Goal: Task Accomplishment & Management: Use online tool/utility

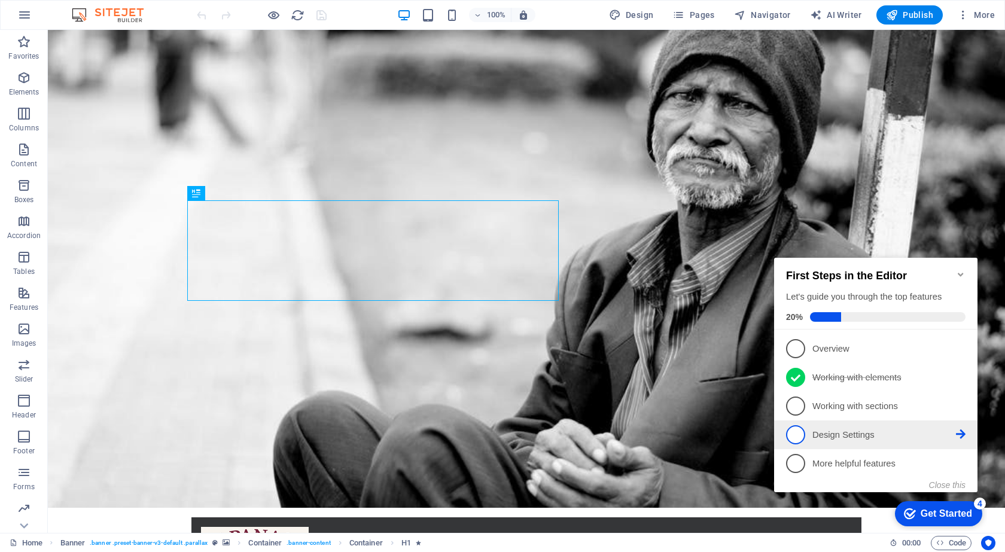
click at [879, 435] on p "Design Settings - incomplete" at bounding box center [884, 435] width 144 height 13
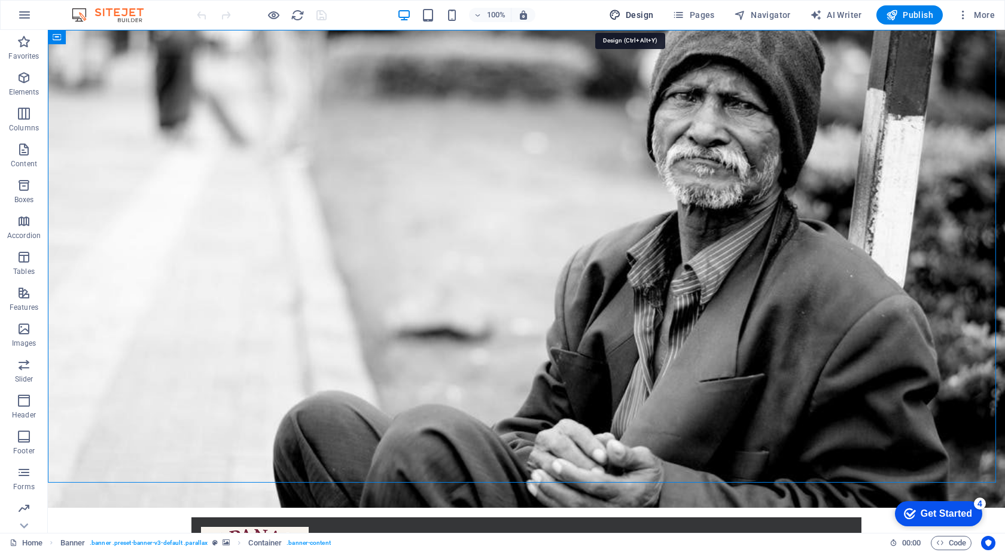
click at [638, 13] on span "Design" at bounding box center [631, 15] width 45 height 12
select select "rem"
select select "300"
select select "px"
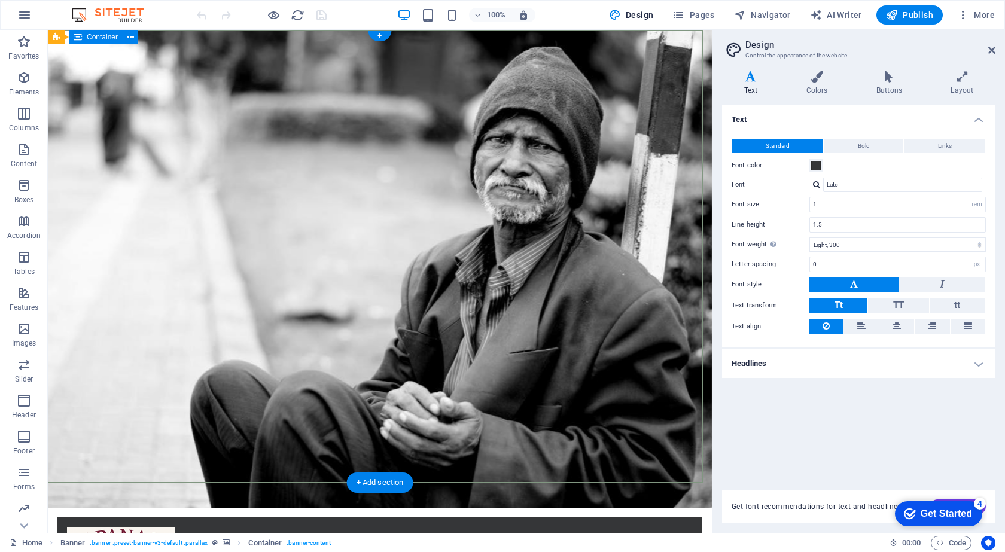
click at [844, 359] on h4 "Headlines" at bounding box center [858, 363] width 273 height 29
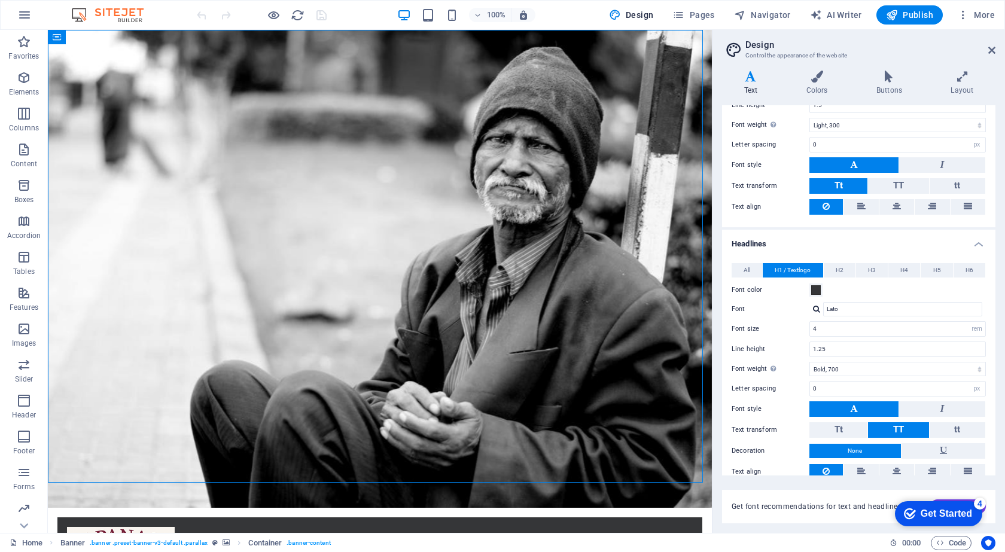
scroll to position [157, 0]
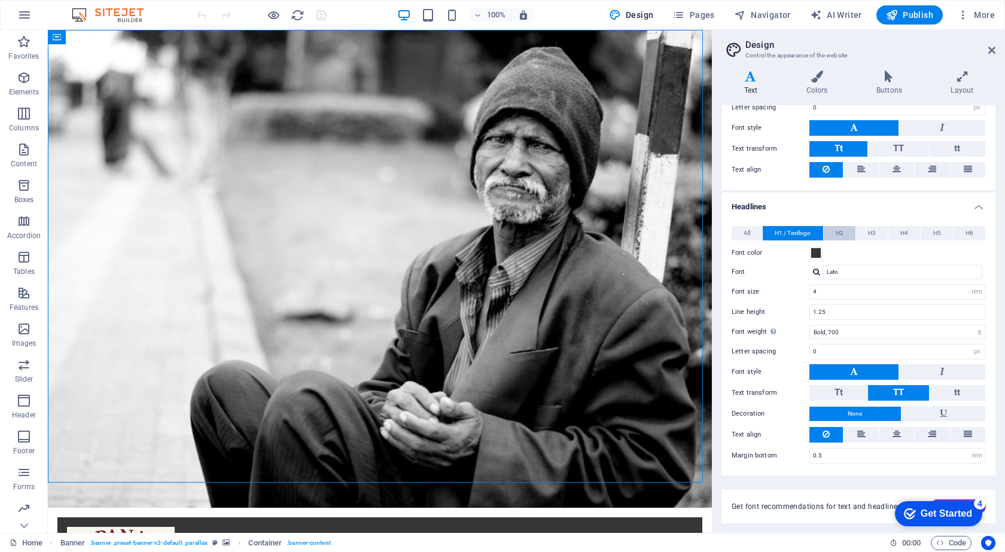
click at [848, 227] on button "H2" at bounding box center [840, 233] width 32 height 14
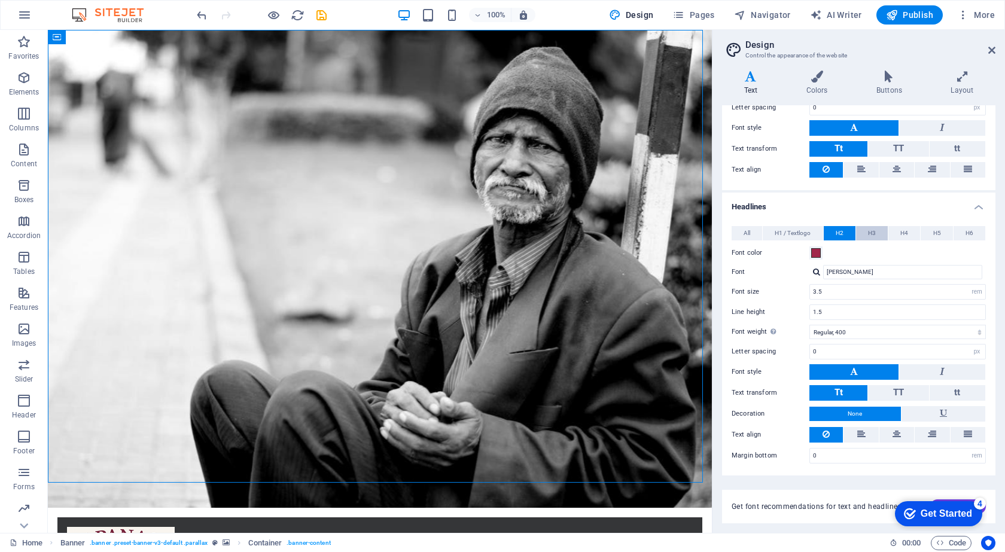
click at [871, 232] on span "H3" at bounding box center [872, 233] width 8 height 14
click at [902, 236] on span "H4" at bounding box center [904, 233] width 8 height 14
click at [873, 233] on span "H3" at bounding box center [872, 233] width 8 height 14
click at [926, 230] on button "H5" at bounding box center [936, 233] width 32 height 14
click at [956, 233] on button "H6" at bounding box center [969, 233] width 32 height 14
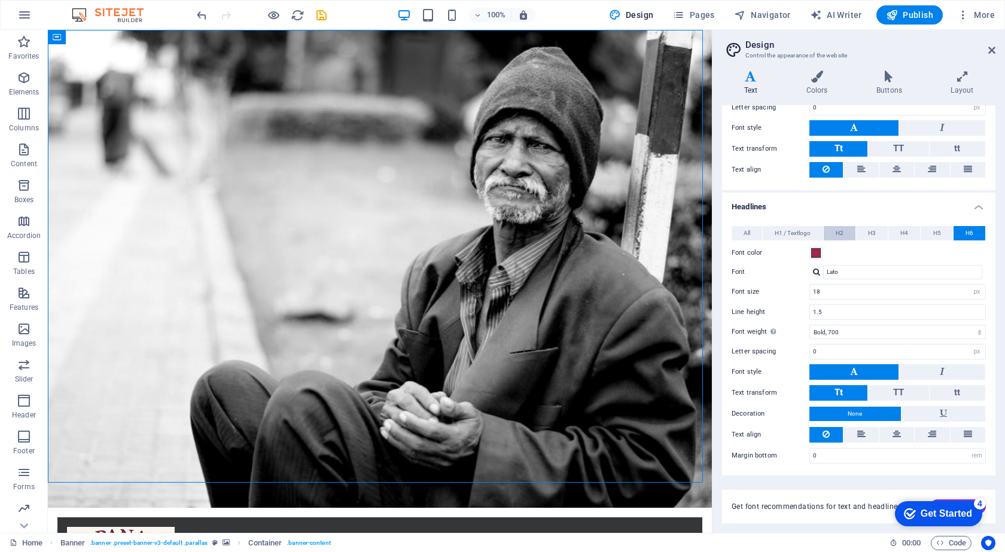
click at [841, 231] on span "H2" at bounding box center [840, 233] width 8 height 14
click at [795, 235] on span "H1 / Textlogo" at bounding box center [793, 233] width 36 height 14
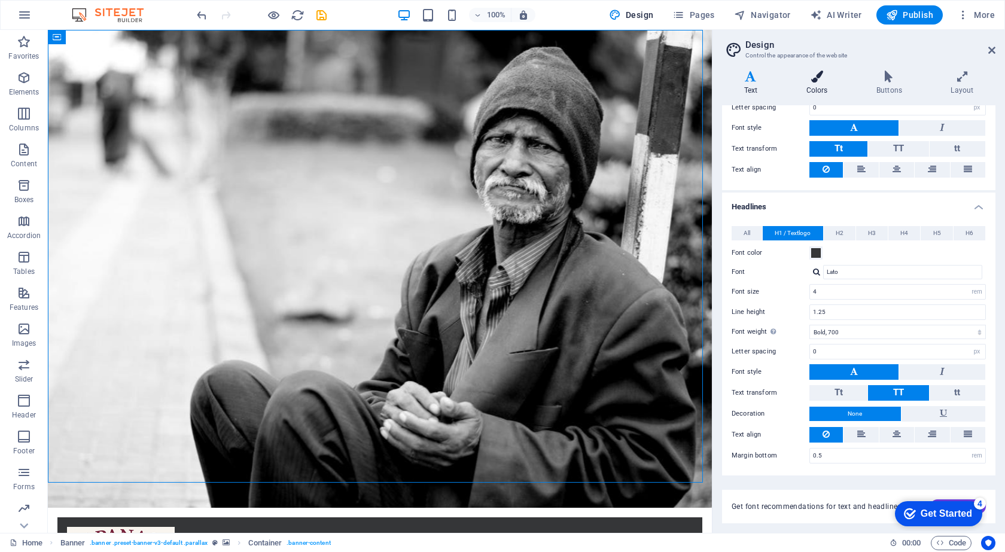
click at [819, 78] on icon at bounding box center [816, 77] width 65 height 12
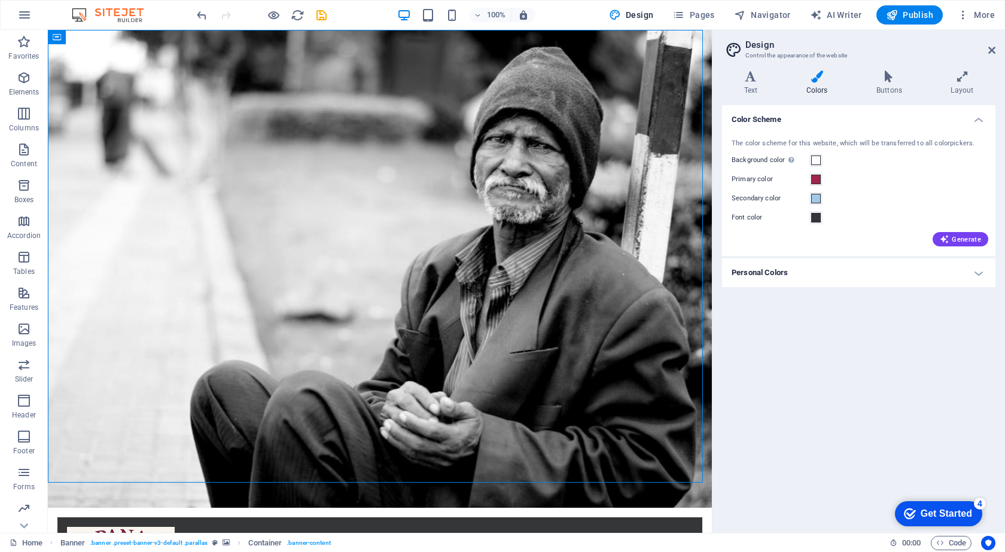
click at [833, 274] on h4 "Personal Colors" at bounding box center [858, 272] width 273 height 29
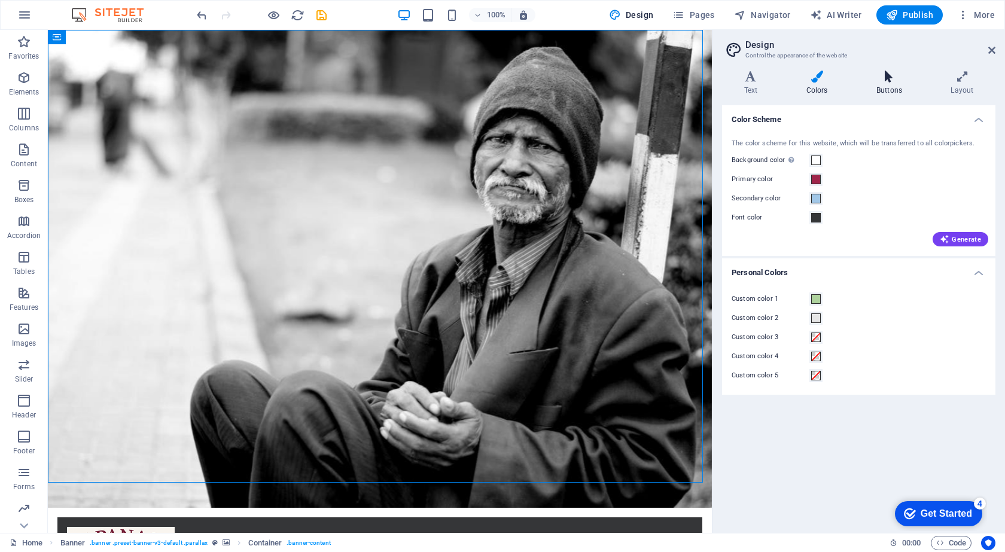
click at [893, 81] on icon at bounding box center [888, 77] width 69 height 12
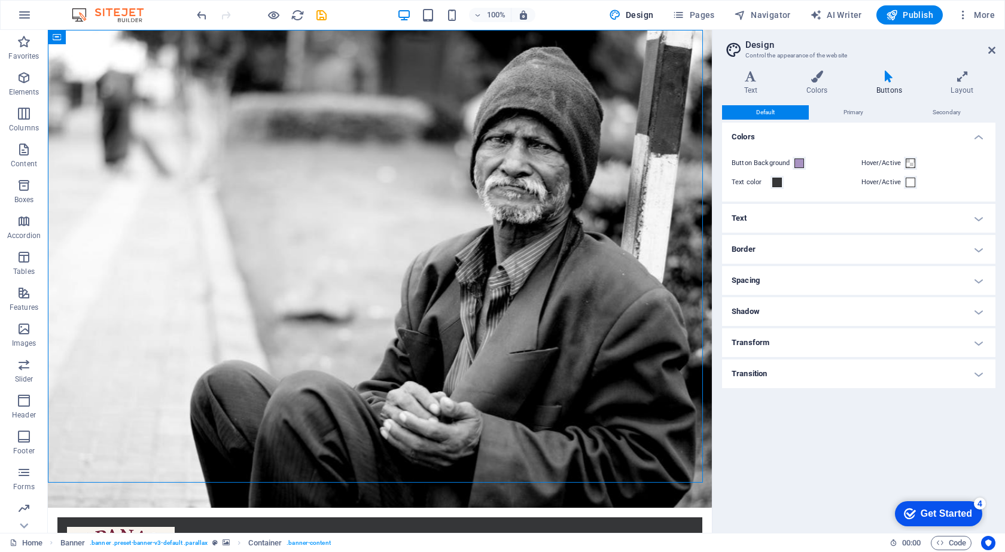
click at [801, 225] on h4 "Text" at bounding box center [858, 218] width 273 height 29
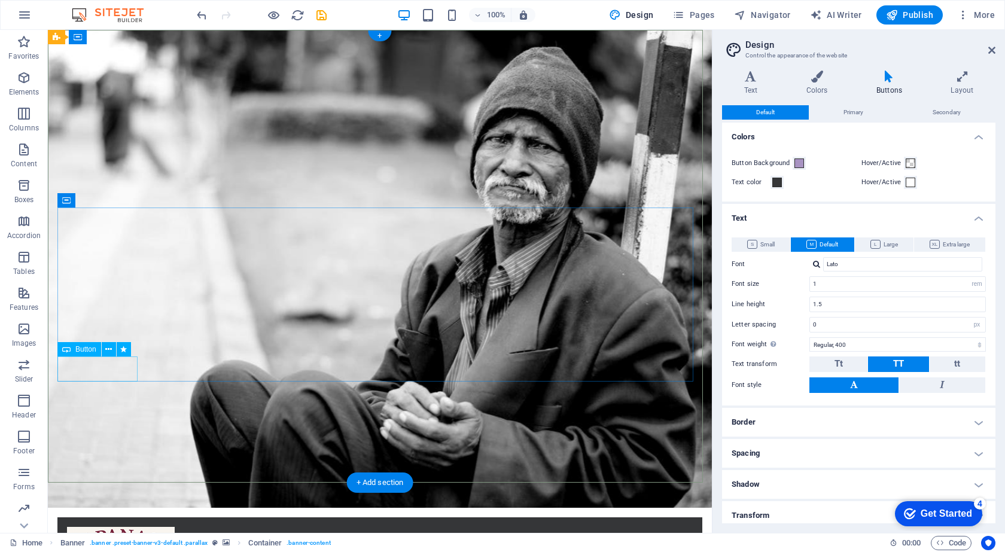
click at [108, 347] on icon at bounding box center [108, 349] width 7 height 13
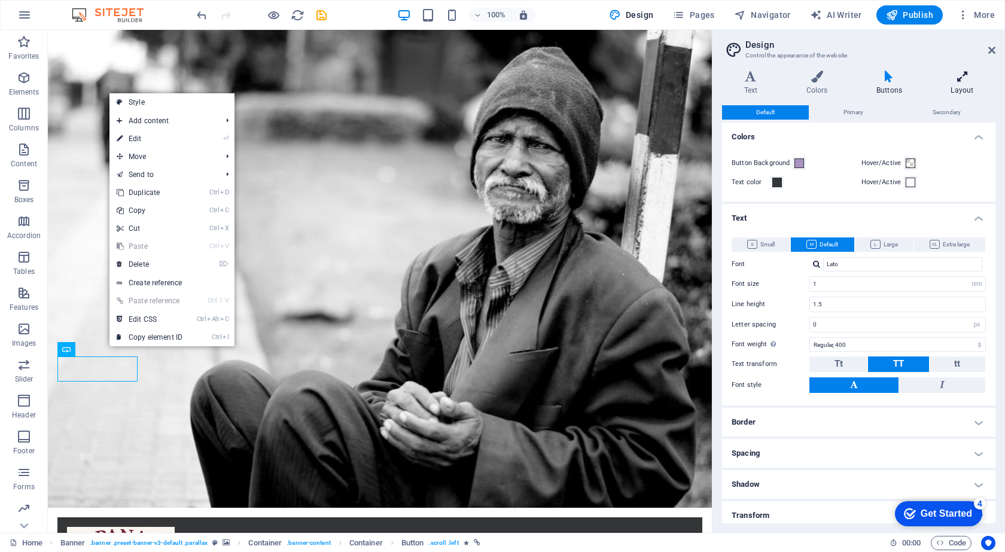
click at [967, 76] on icon at bounding box center [962, 77] width 66 height 12
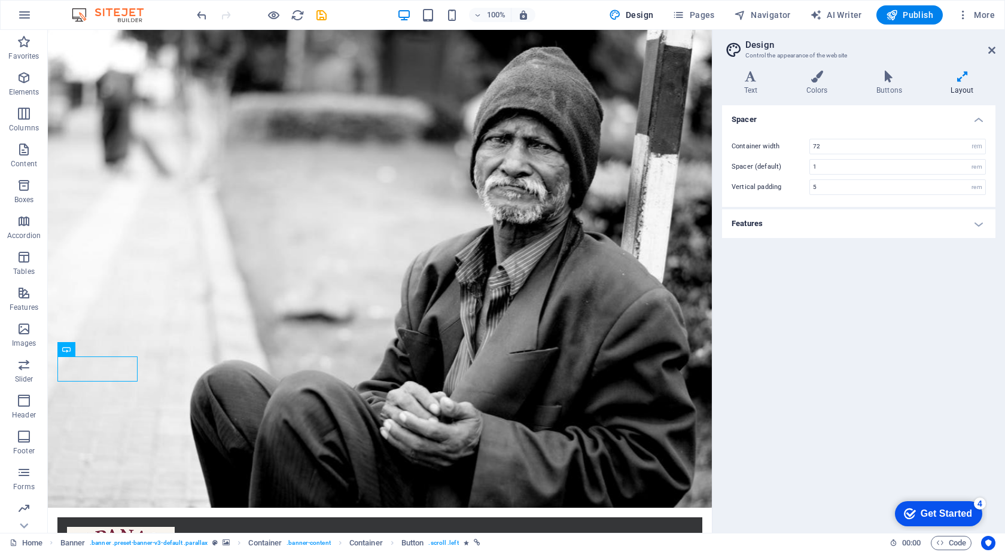
click at [843, 223] on h4 "Features" at bounding box center [858, 223] width 273 height 29
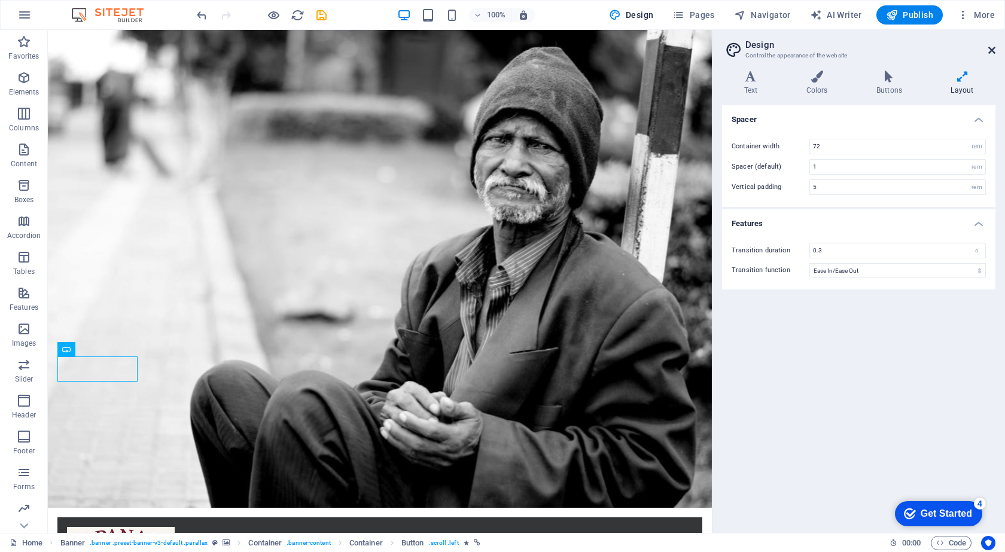
click at [991, 51] on icon at bounding box center [991, 50] width 7 height 10
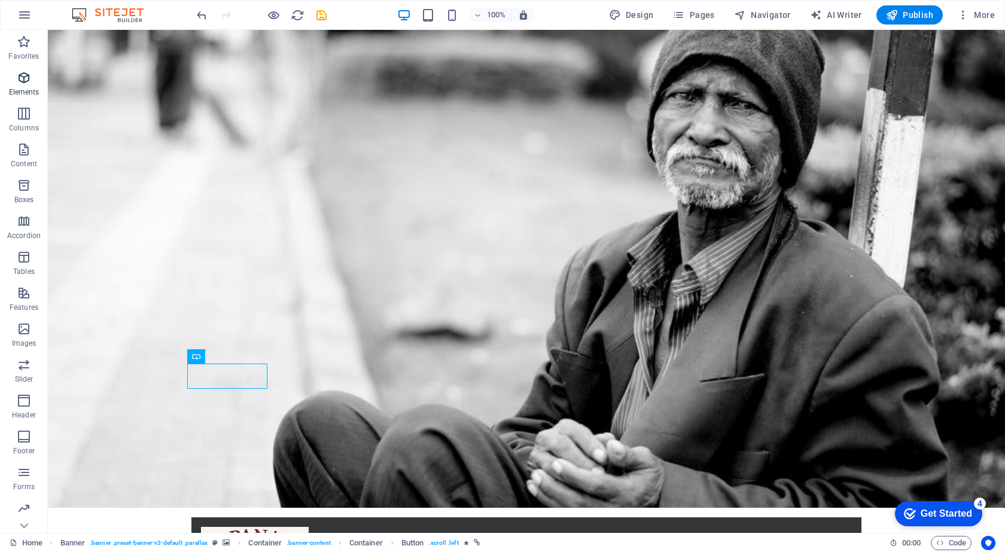
click at [29, 89] on p "Elements" at bounding box center [24, 92] width 31 height 10
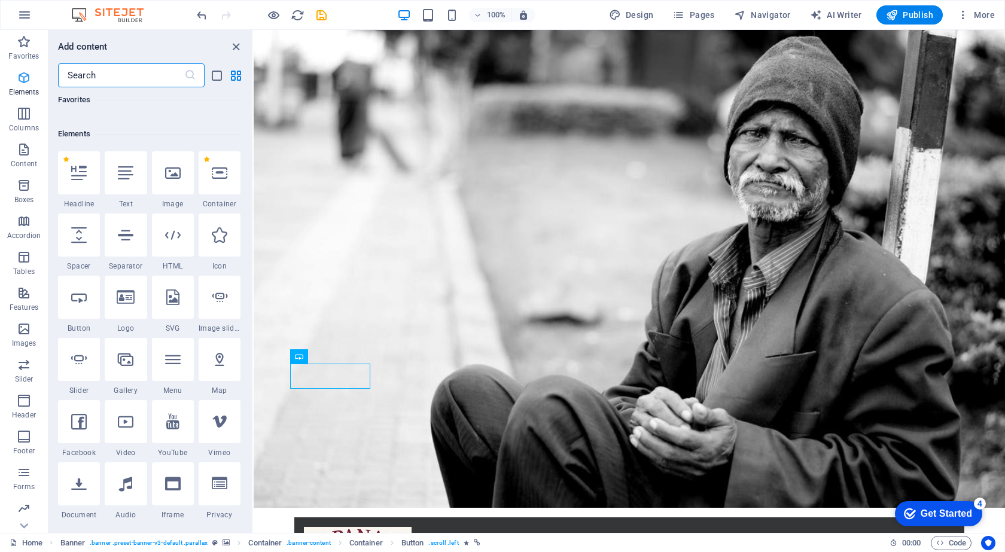
scroll to position [127, 0]
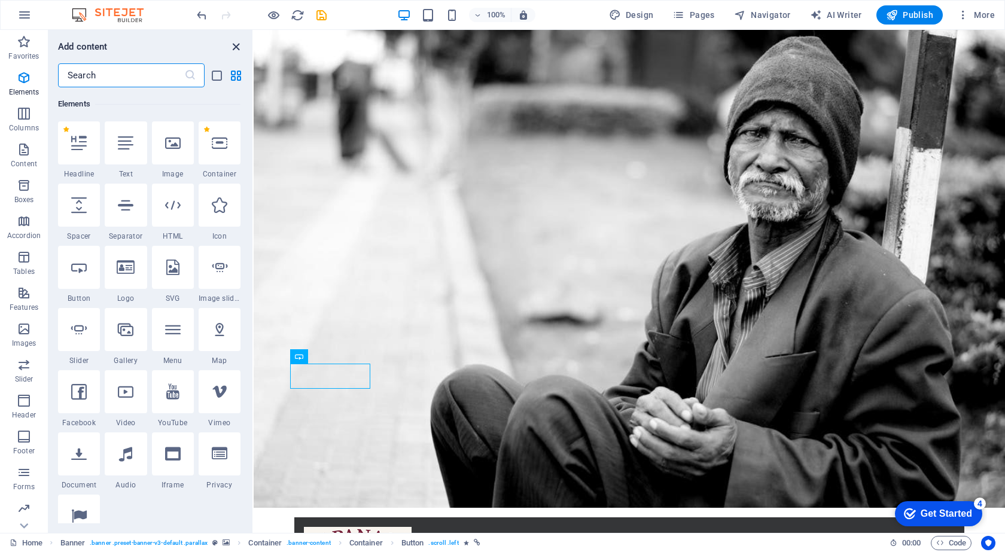
click at [234, 45] on icon "close panel" at bounding box center [236, 47] width 14 height 14
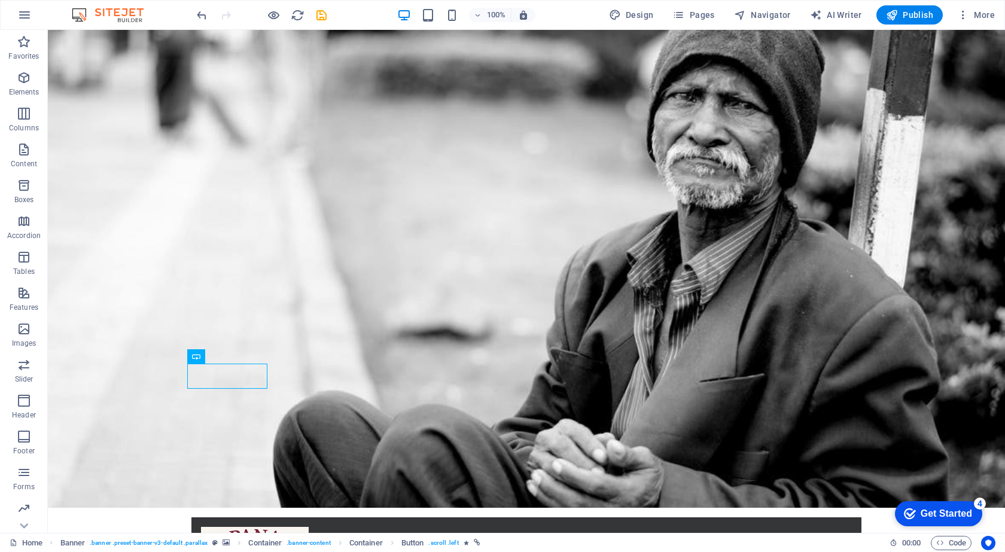
click at [468, 17] on div "100%" at bounding box center [466, 14] width 138 height 19
click at [481, 17] on icon "button" at bounding box center [478, 15] width 8 height 8
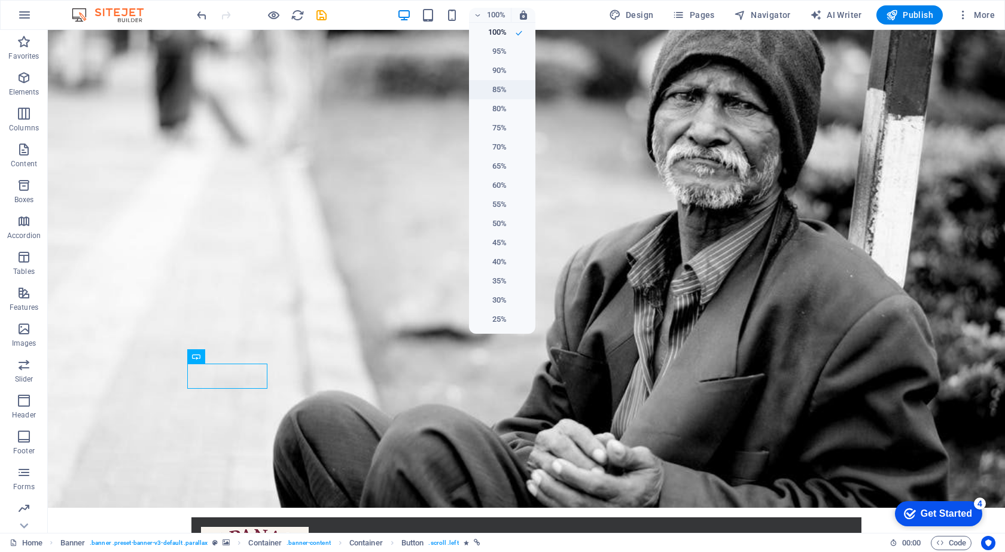
click at [502, 84] on h6 "85%" at bounding box center [491, 90] width 31 height 14
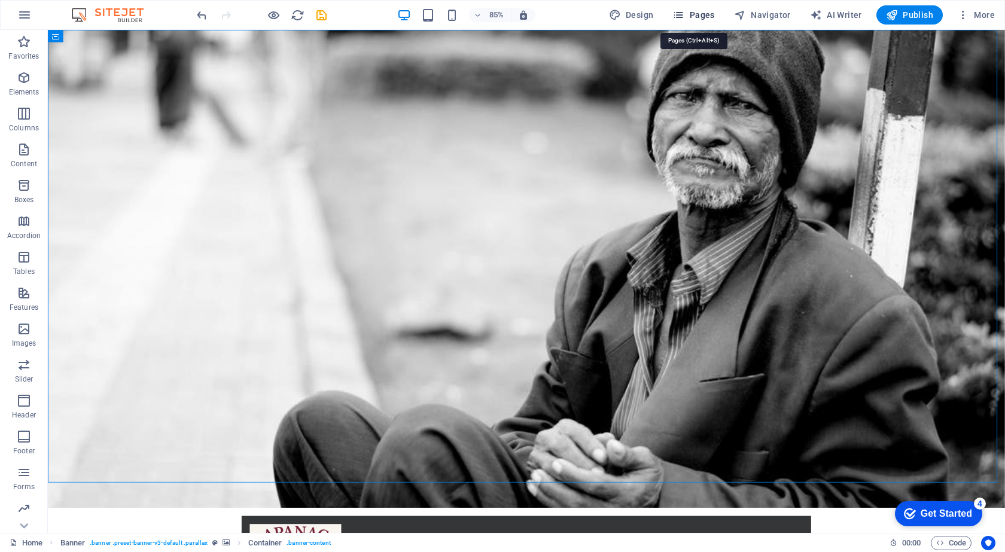
click at [691, 13] on span "Pages" at bounding box center [693, 15] width 42 height 12
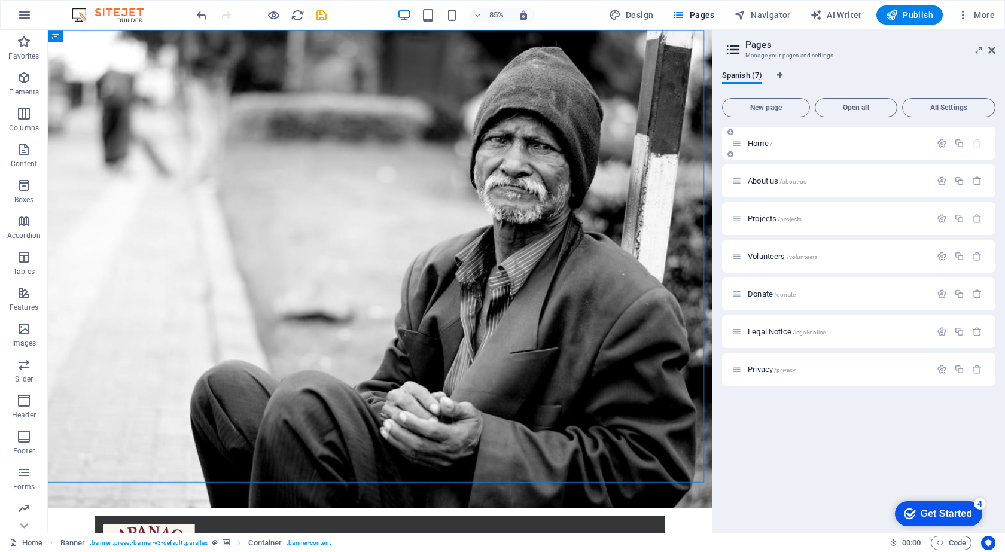
click at [870, 139] on div "Home /" at bounding box center [830, 143] width 199 height 14
click at [943, 143] on icon "button" at bounding box center [942, 143] width 10 height 10
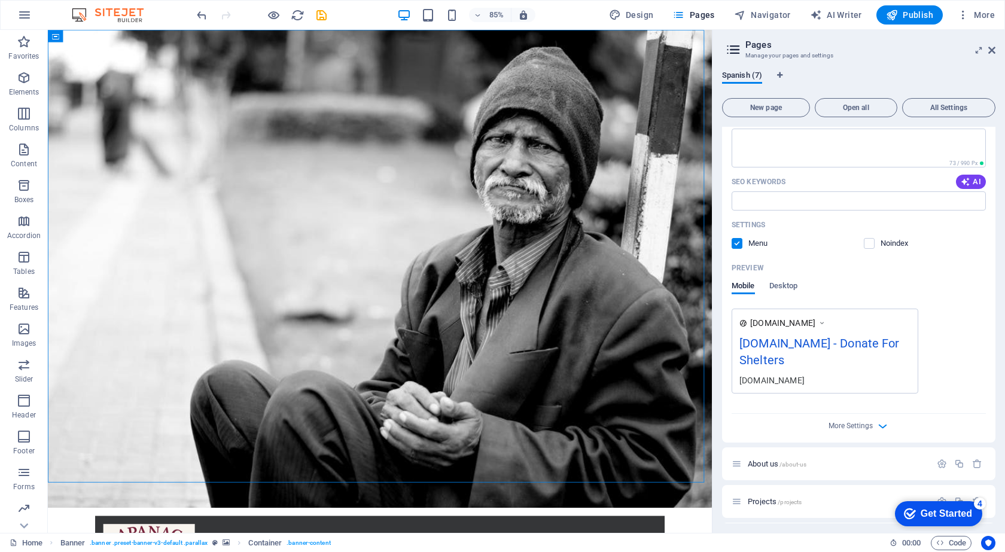
scroll to position [299, 0]
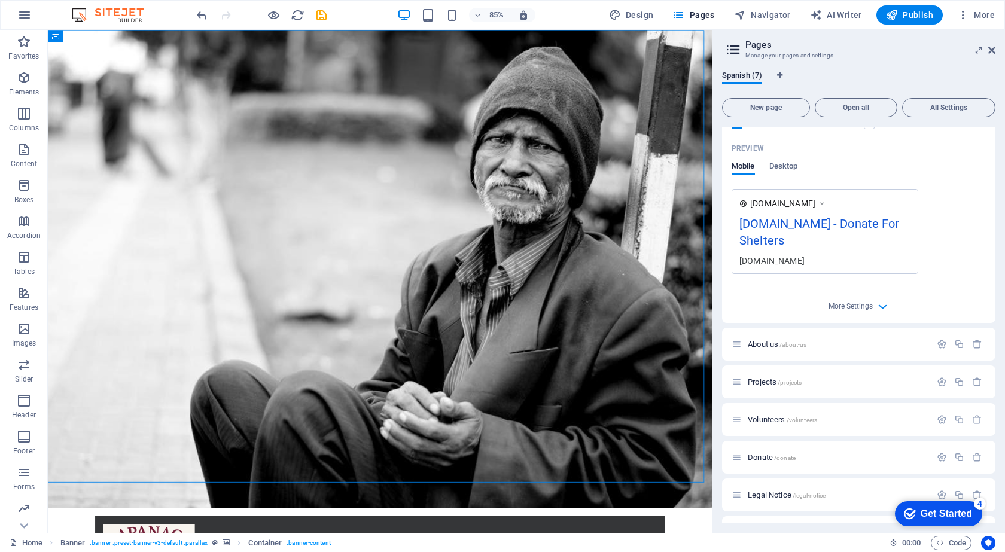
click at [890, 304] on div "More Settings" at bounding box center [858, 303] width 254 height 19
click at [882, 307] on icon "button" at bounding box center [883, 307] width 14 height 14
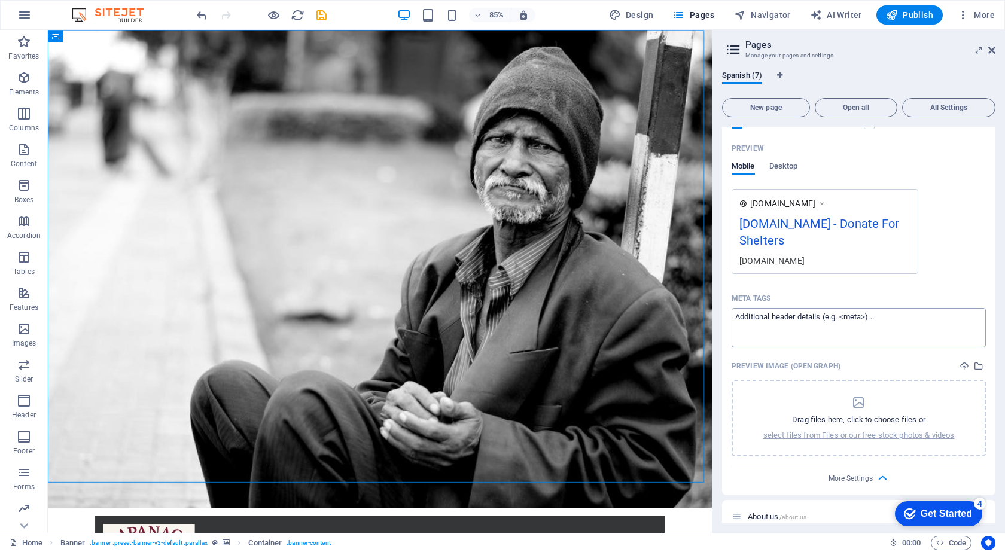
scroll to position [419, 0]
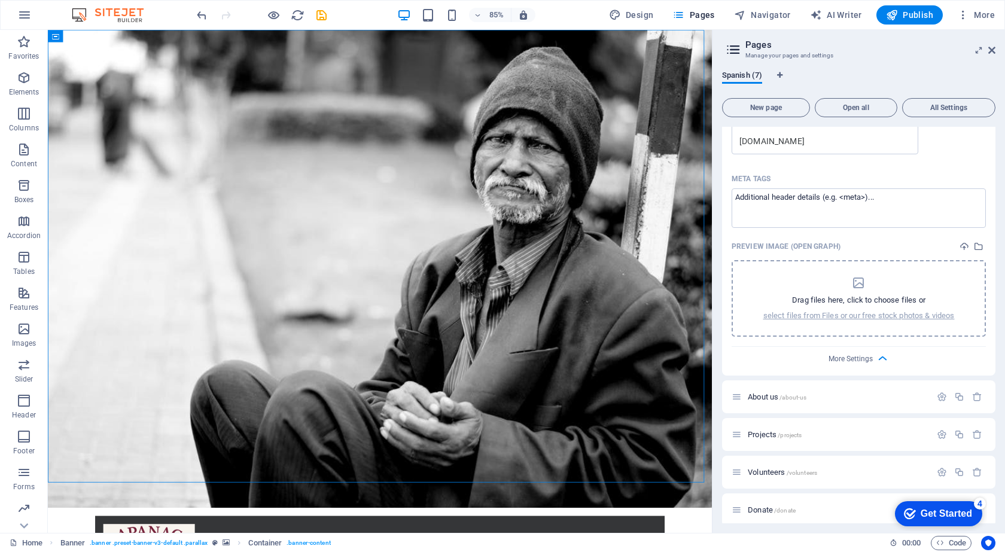
click at [857, 283] on icon "dropzone" at bounding box center [858, 283] width 14 height 14
click at [959, 248] on icon "upload" at bounding box center [964, 247] width 10 height 10
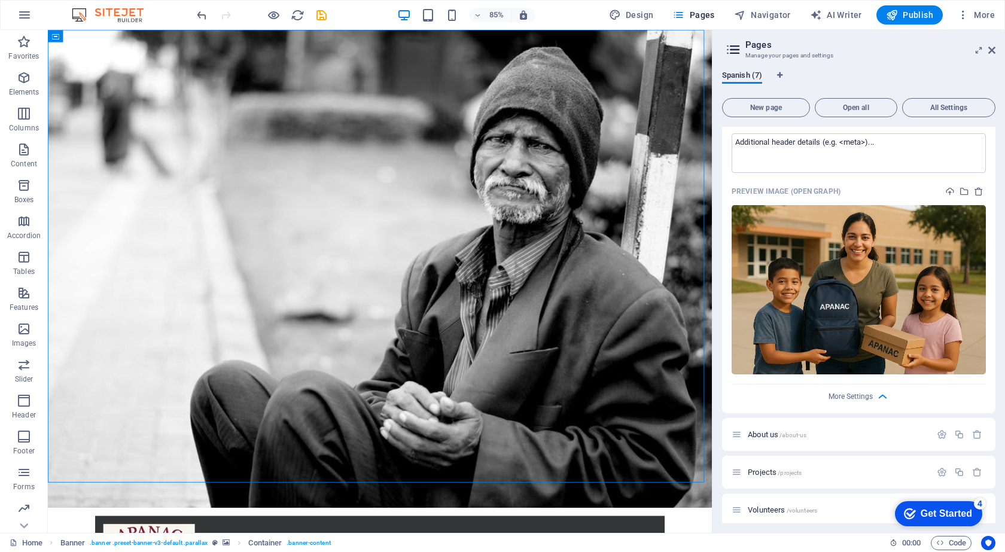
scroll to position [534, 0]
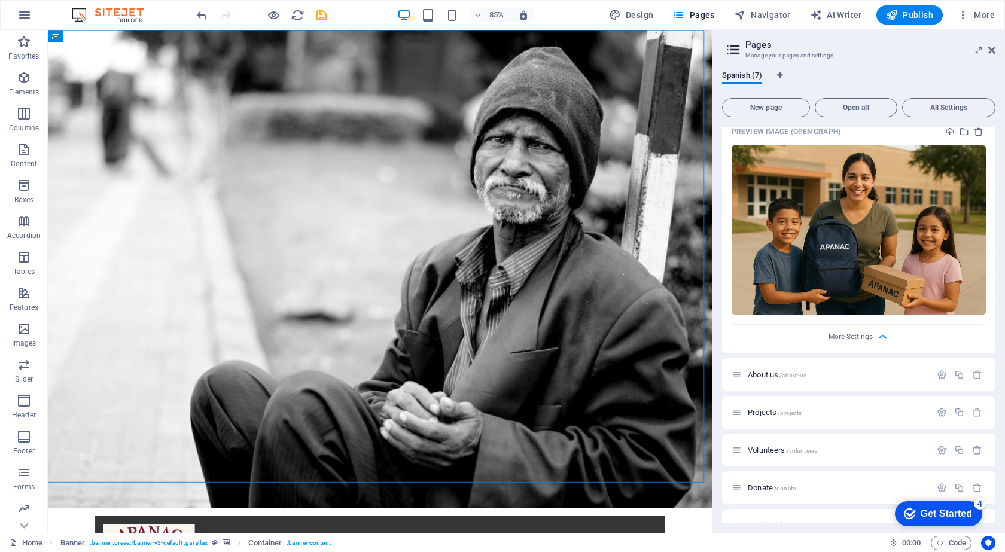
click at [134, 342] on icon at bounding box center [134, 341] width 5 height 11
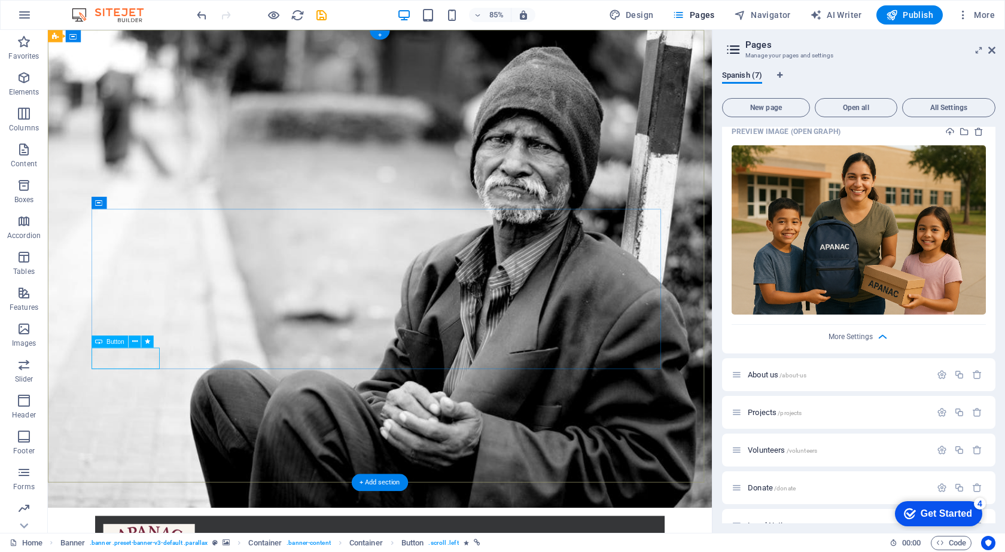
click at [134, 338] on icon at bounding box center [134, 341] width 5 height 11
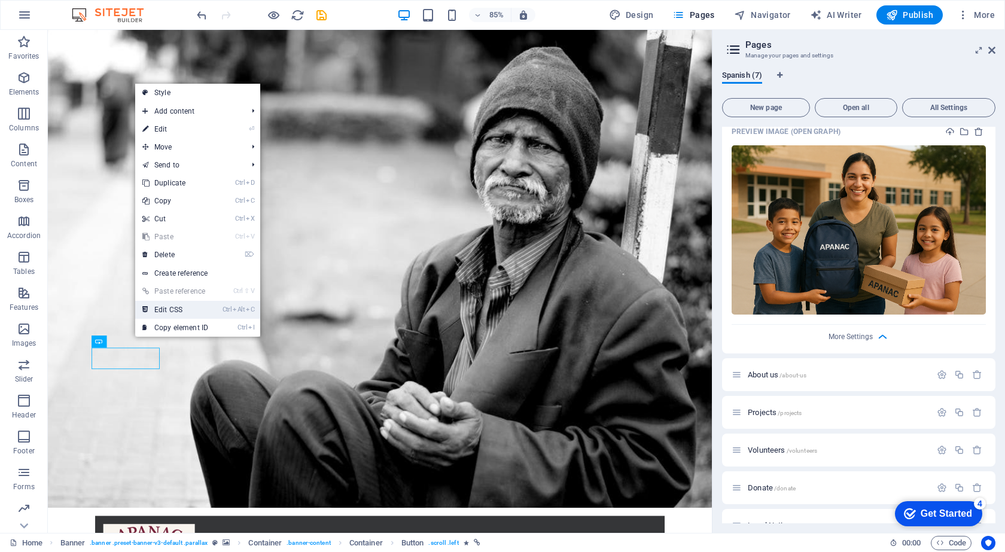
click at [196, 310] on link "Ctrl Alt C Edit CSS" at bounding box center [175, 310] width 80 height 18
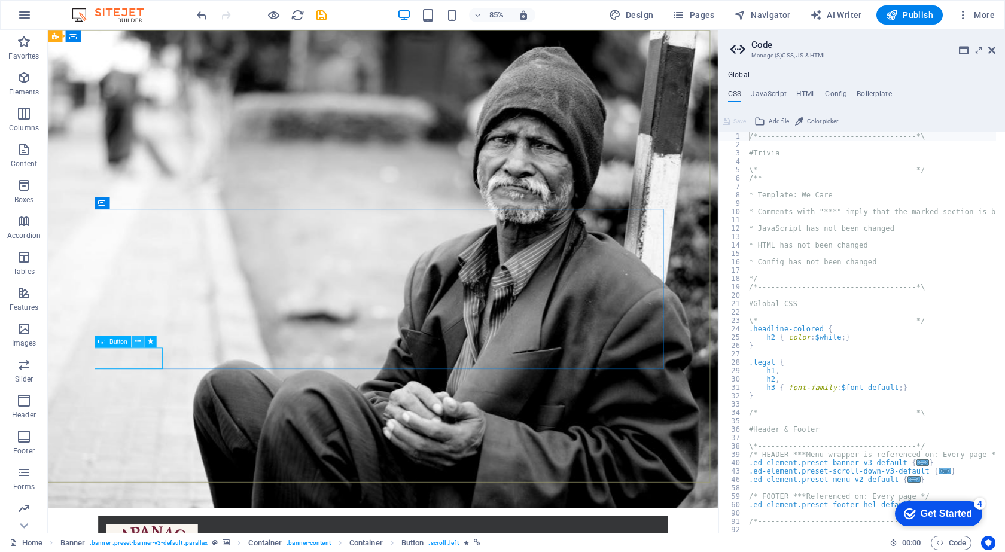
click at [139, 339] on icon at bounding box center [137, 341] width 5 height 11
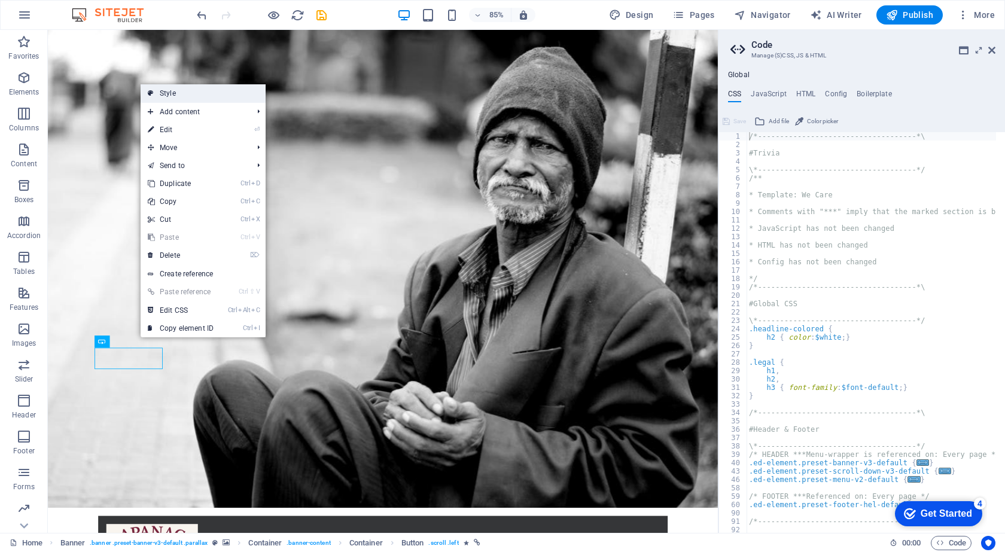
click at [188, 93] on link "Style" at bounding box center [203, 93] width 125 height 18
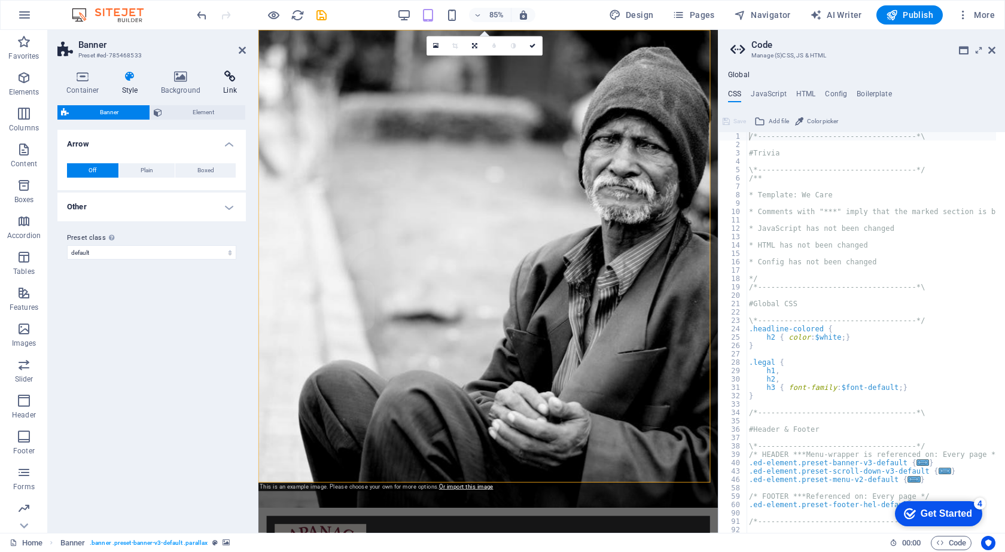
click at [231, 74] on icon at bounding box center [230, 77] width 32 height 12
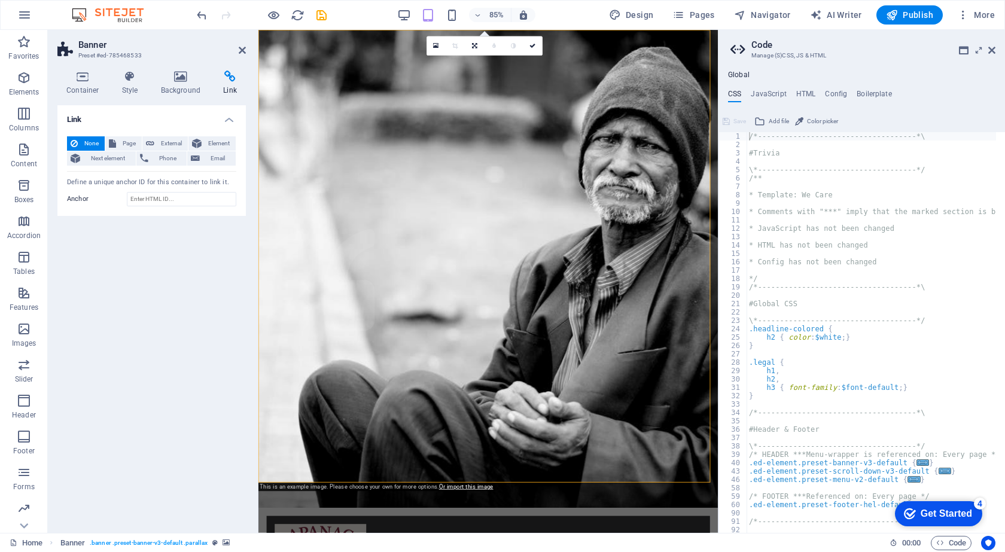
click at [228, 79] on icon at bounding box center [230, 77] width 32 height 12
click at [124, 145] on span "Page" at bounding box center [129, 143] width 19 height 14
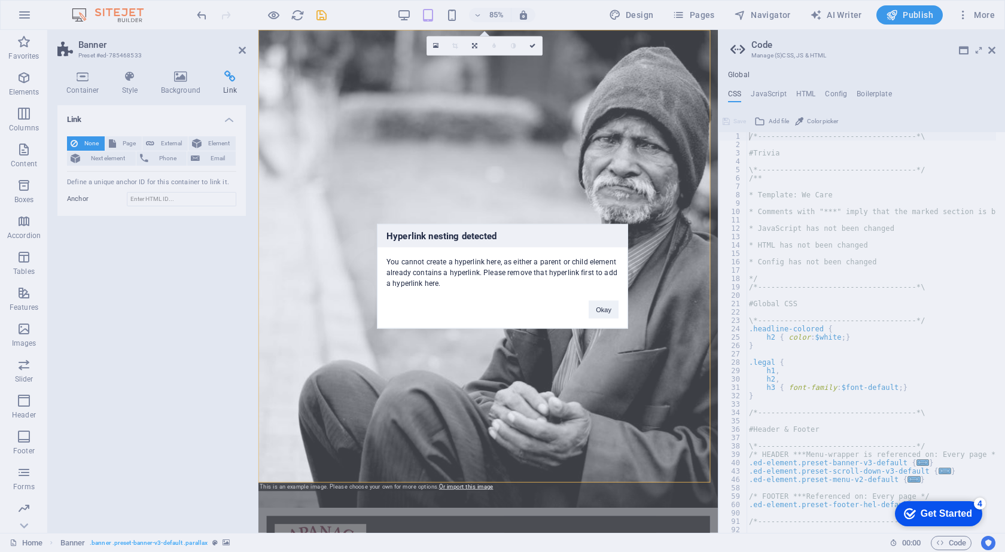
drag, startPoint x: 470, startPoint y: 259, endPoint x: 545, endPoint y: 264, distance: 76.1
click at [545, 264] on div "You cannot create a hyperlink here, as either a parent or child element already…" at bounding box center [502, 267] width 250 height 41
click at [611, 310] on button "Okay" at bounding box center [604, 309] width 30 height 18
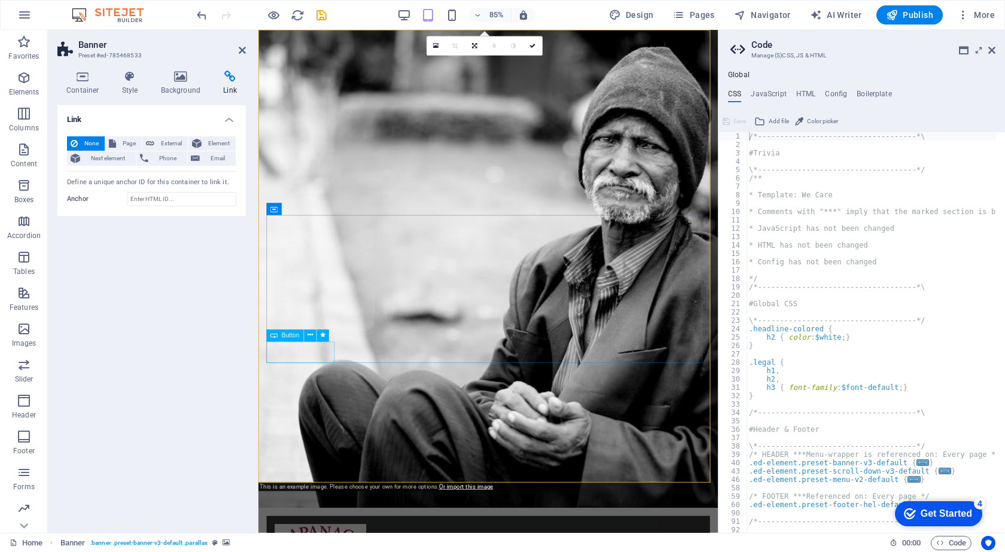
click at [310, 336] on icon at bounding box center [309, 335] width 5 height 11
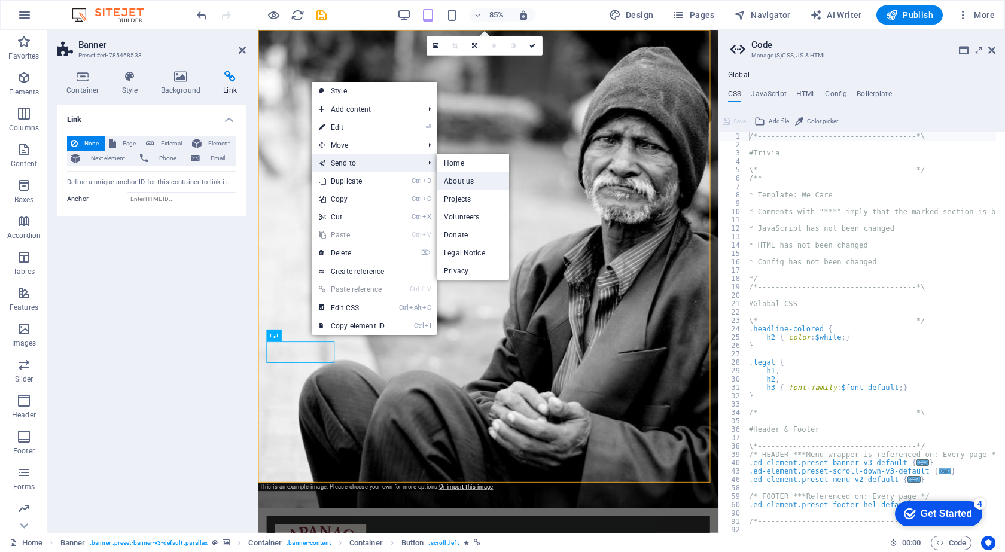
click at [472, 184] on link "About us" at bounding box center [473, 181] width 72 height 18
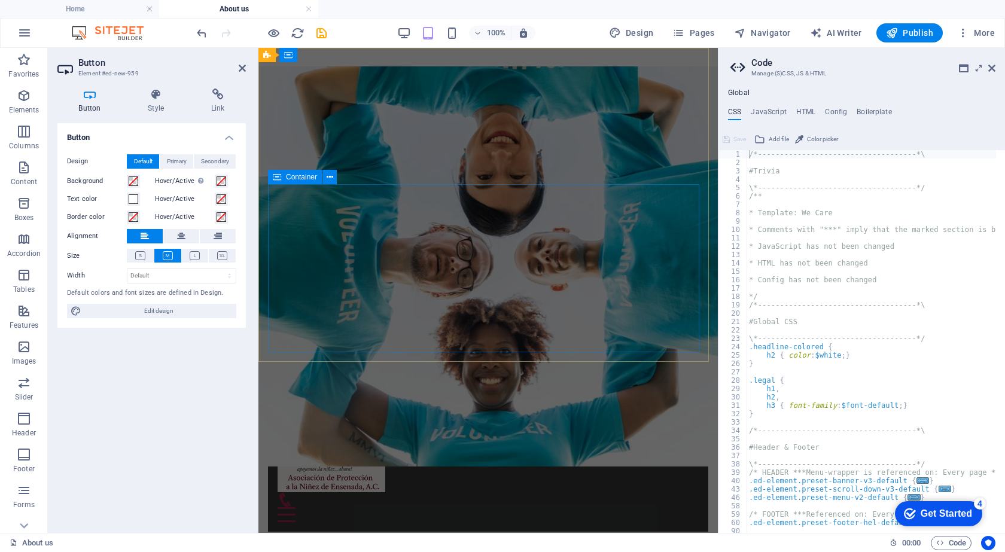
scroll to position [0, 0]
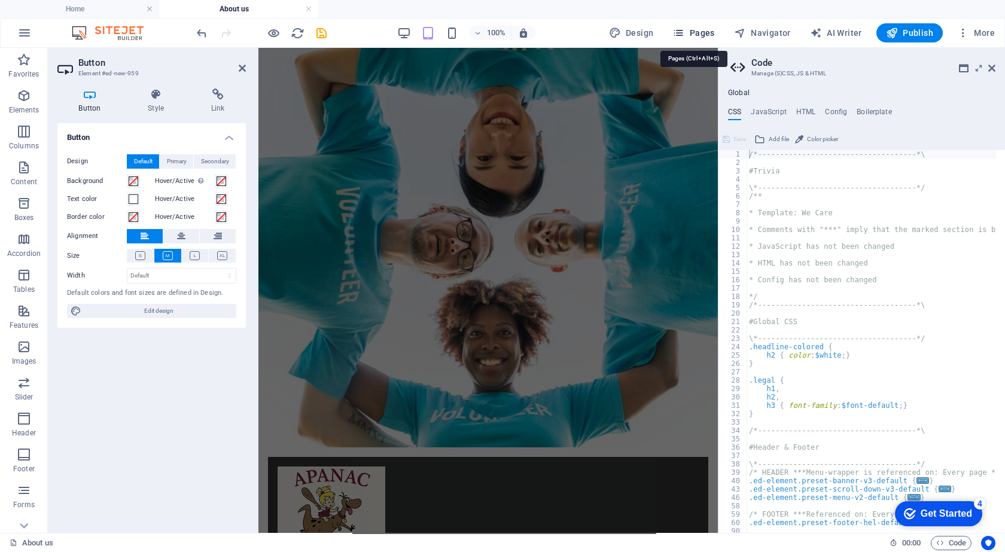
click at [708, 31] on span "Pages" at bounding box center [693, 33] width 42 height 12
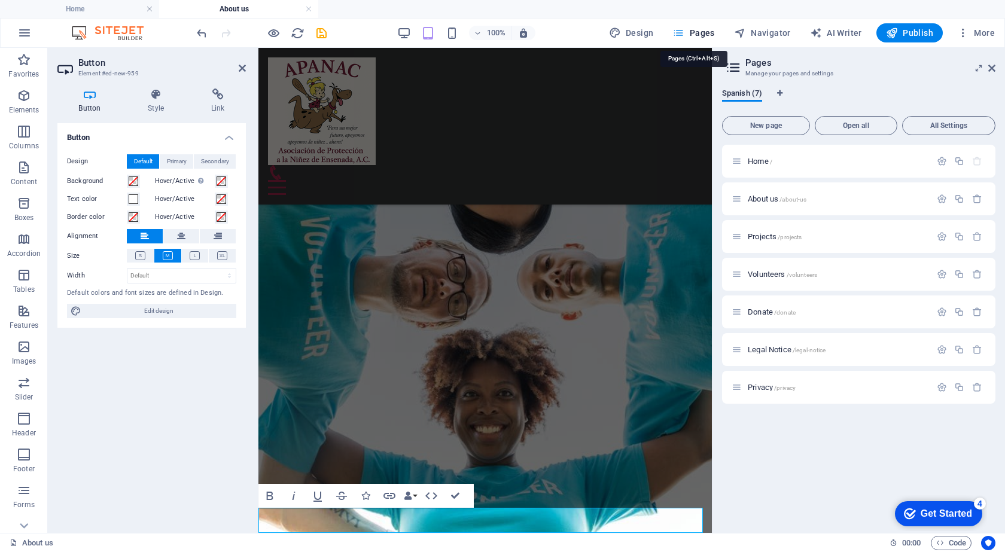
scroll to position [2911, 0]
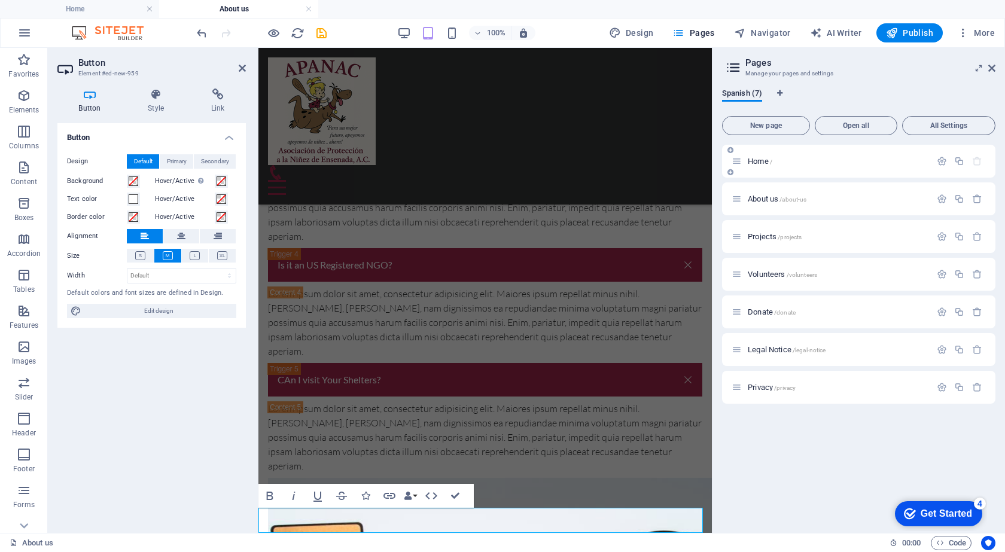
click at [855, 156] on div "Home /" at bounding box center [830, 161] width 199 height 14
click at [239, 67] on icon at bounding box center [242, 68] width 7 height 10
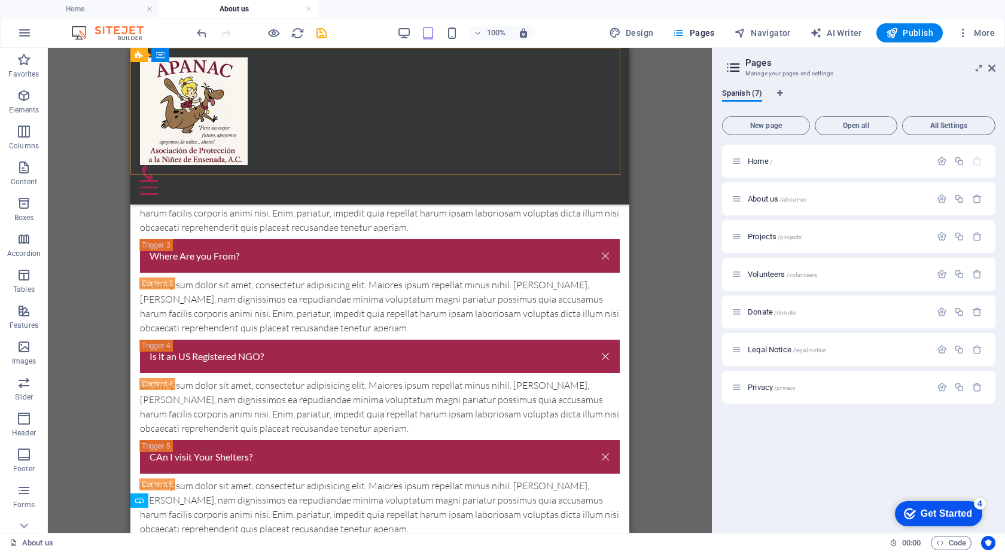
scroll to position [2808, 0]
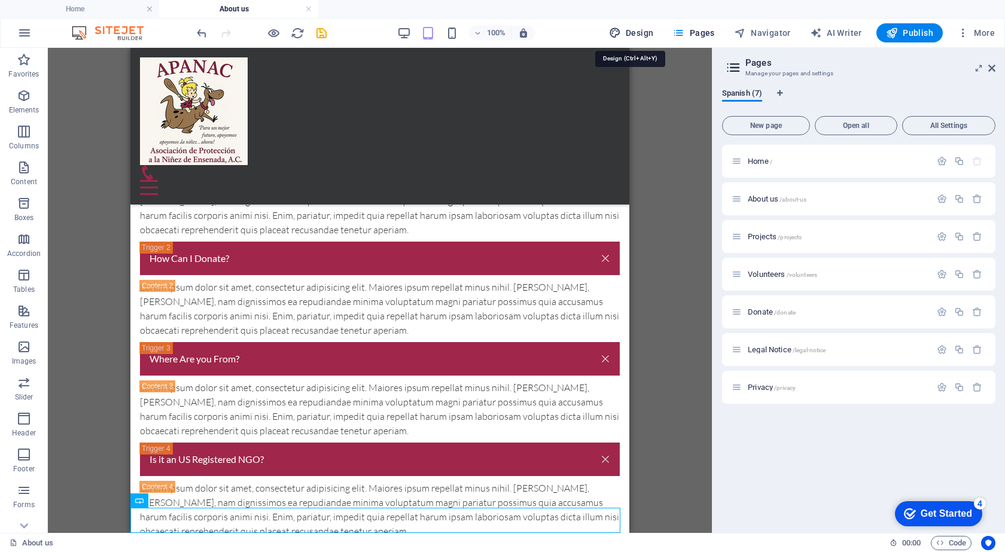
click at [636, 30] on span "Design" at bounding box center [631, 33] width 45 height 12
select select "rem"
select select "ease-in-out"
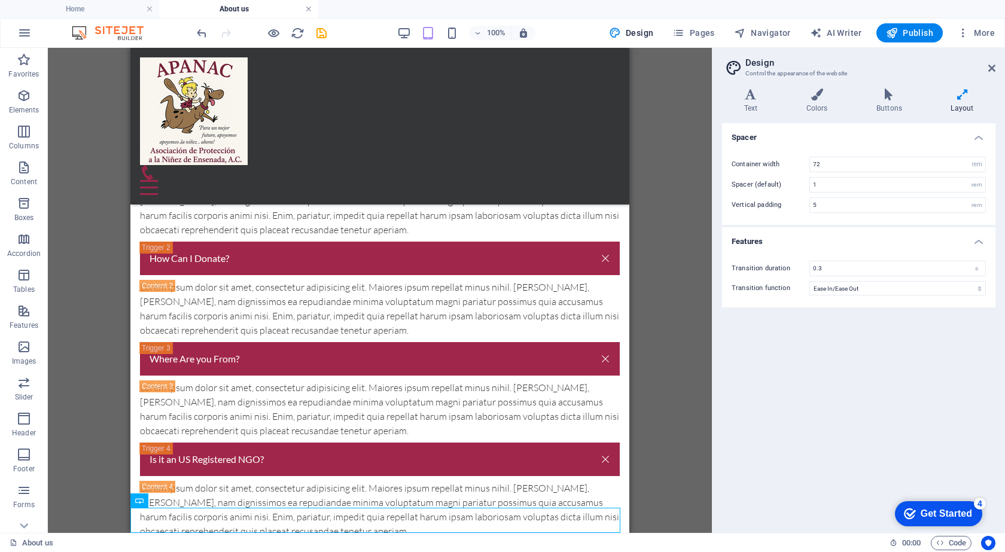
click at [307, 10] on link at bounding box center [308, 9] width 7 height 11
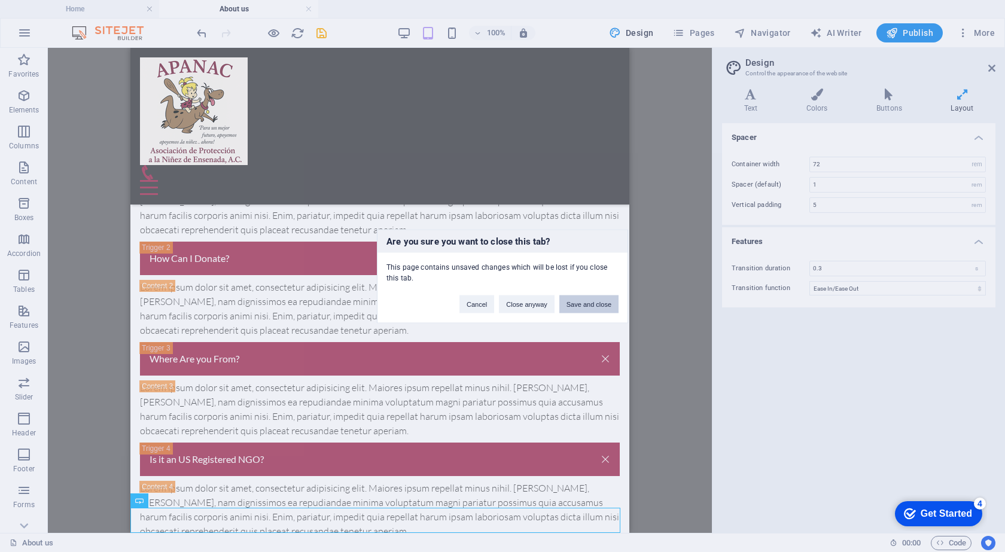
click at [588, 306] on button "Save and close" at bounding box center [588, 304] width 59 height 18
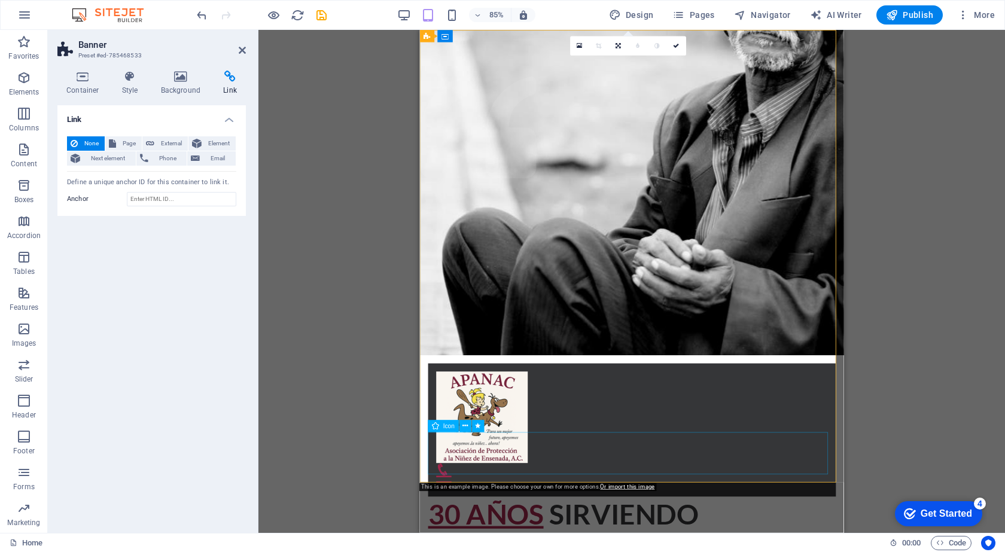
scroll to position [0, 0]
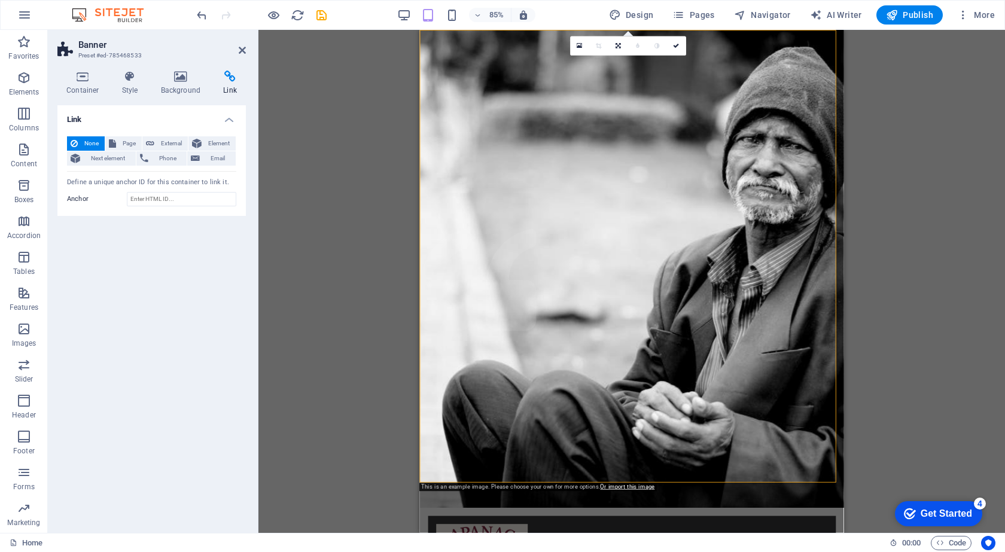
click at [241, 46] on icon at bounding box center [242, 50] width 7 height 10
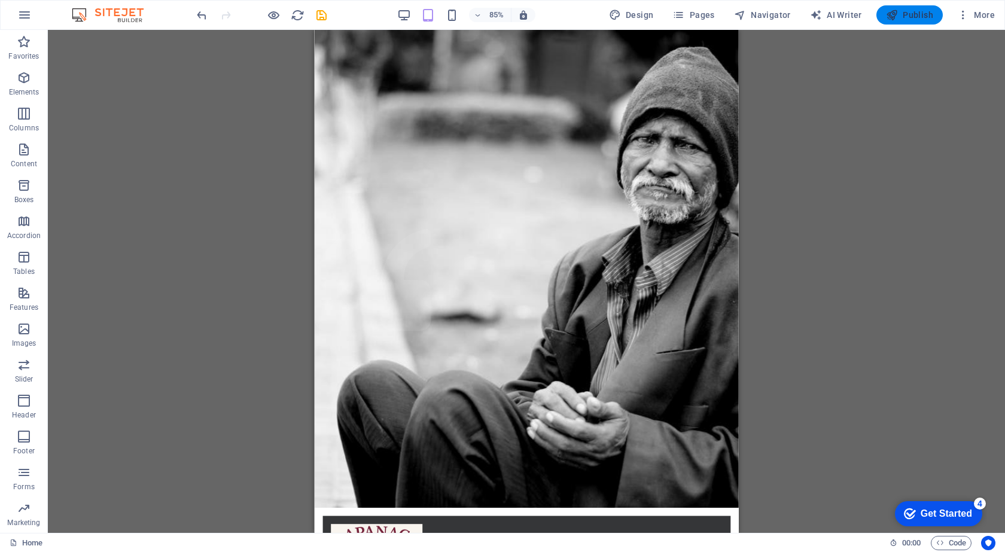
click at [916, 18] on span "Publish" at bounding box center [909, 15] width 47 height 12
